Goal: Information Seeking & Learning: Check status

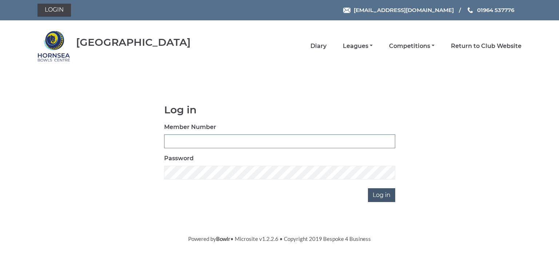
type input "0713"
click at [386, 194] on input "Log in" at bounding box center [381, 196] width 27 height 14
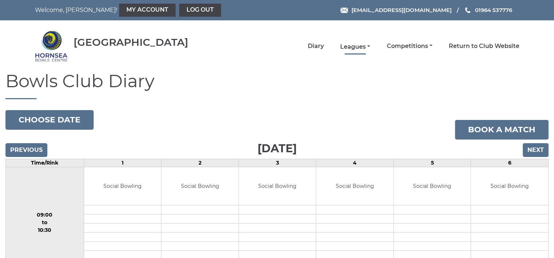
click at [354, 45] on link "Leagues" at bounding box center [355, 47] width 30 height 8
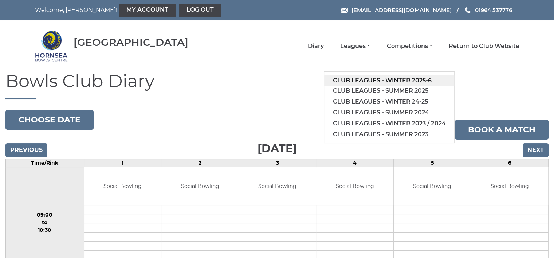
click at [393, 79] on link "Club leagues - Winter 2025-6" at bounding box center [389, 80] width 130 height 11
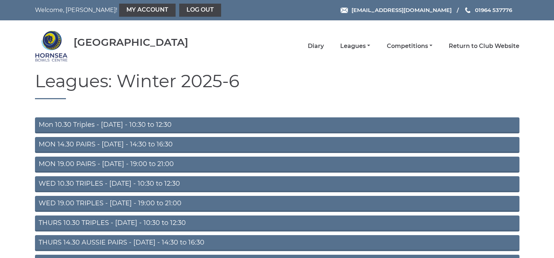
click at [157, 122] on link "Mon 10.30 Triples - Monday - 10:30 to 12:30" at bounding box center [277, 126] width 484 height 16
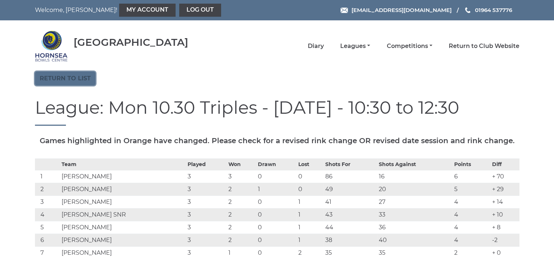
click at [84, 74] on link "Return to list" at bounding box center [65, 79] width 60 height 14
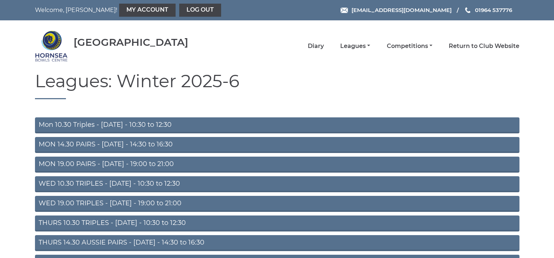
click at [146, 222] on link "THURS 10.30 TRIPLES - [DATE] - 10:30 to 12:30" at bounding box center [277, 224] width 484 height 16
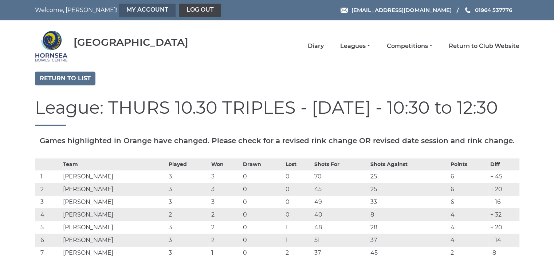
click at [127, 9] on link "My Account" at bounding box center [147, 10] width 56 height 13
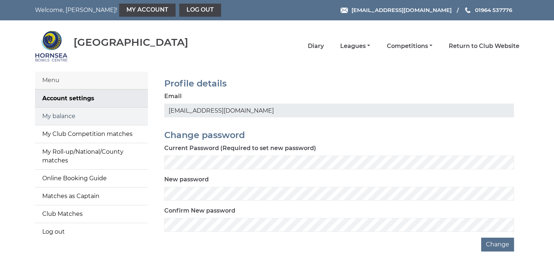
click at [71, 117] on link "My balance" at bounding box center [91, 116] width 113 height 17
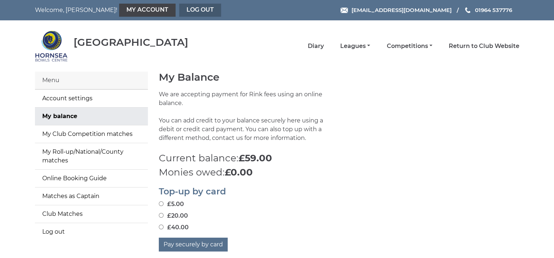
click at [179, 9] on link "Log out" at bounding box center [200, 10] width 42 height 13
